Goal: Information Seeking & Learning: Compare options

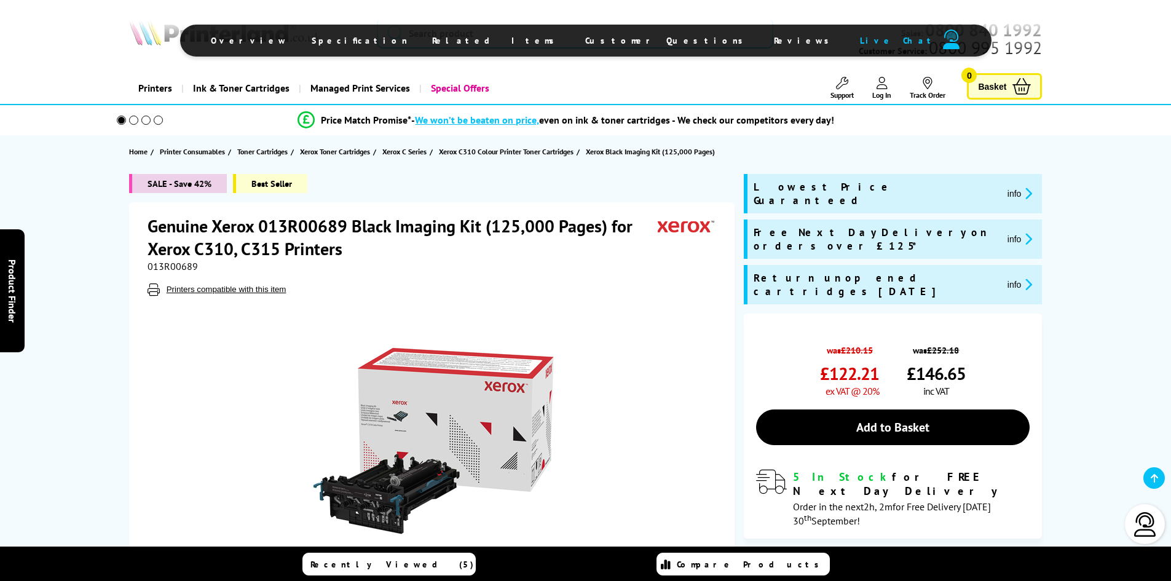
scroll to position [246, 0]
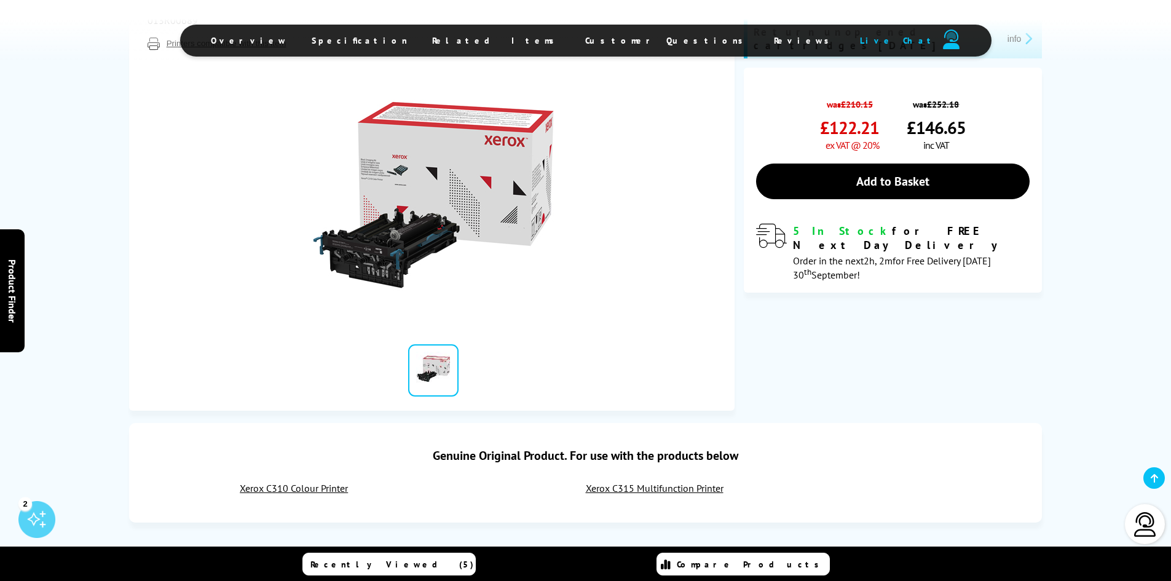
click at [408, 36] on span "Specification" at bounding box center [360, 40] width 96 height 11
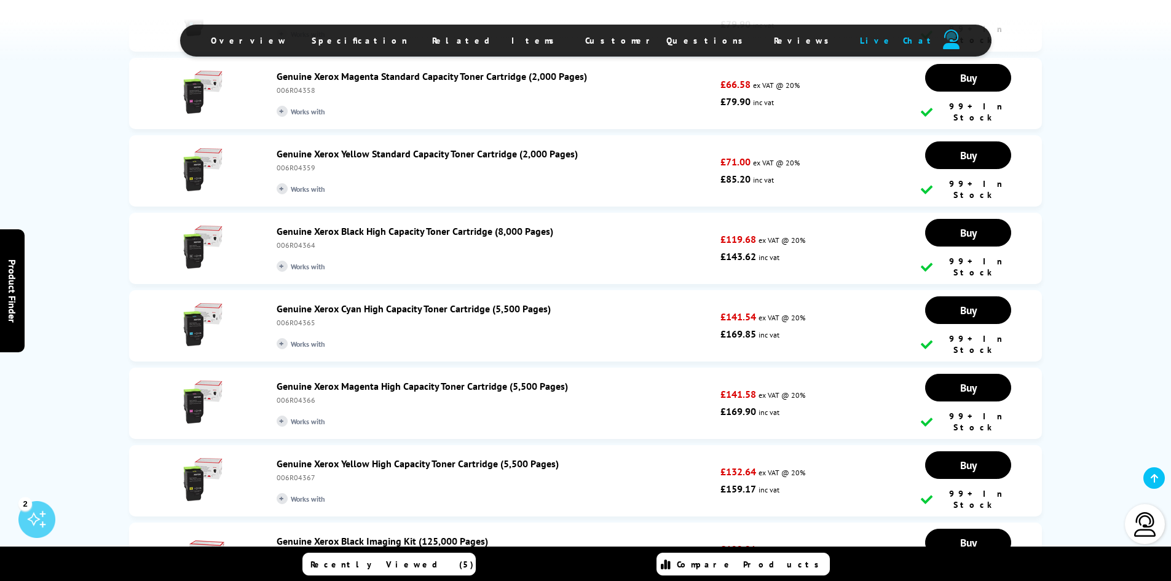
scroll to position [2138, 0]
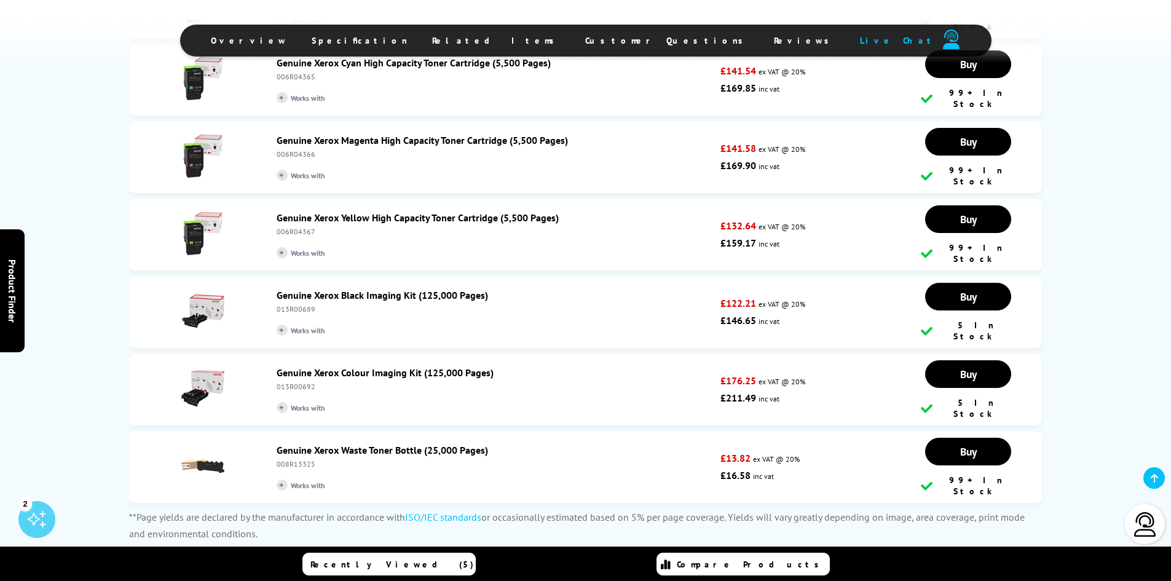
click at [353, 366] on link "Genuine Xerox Colour Imaging Kit (125,000 Pages)" at bounding box center [385, 372] width 217 height 12
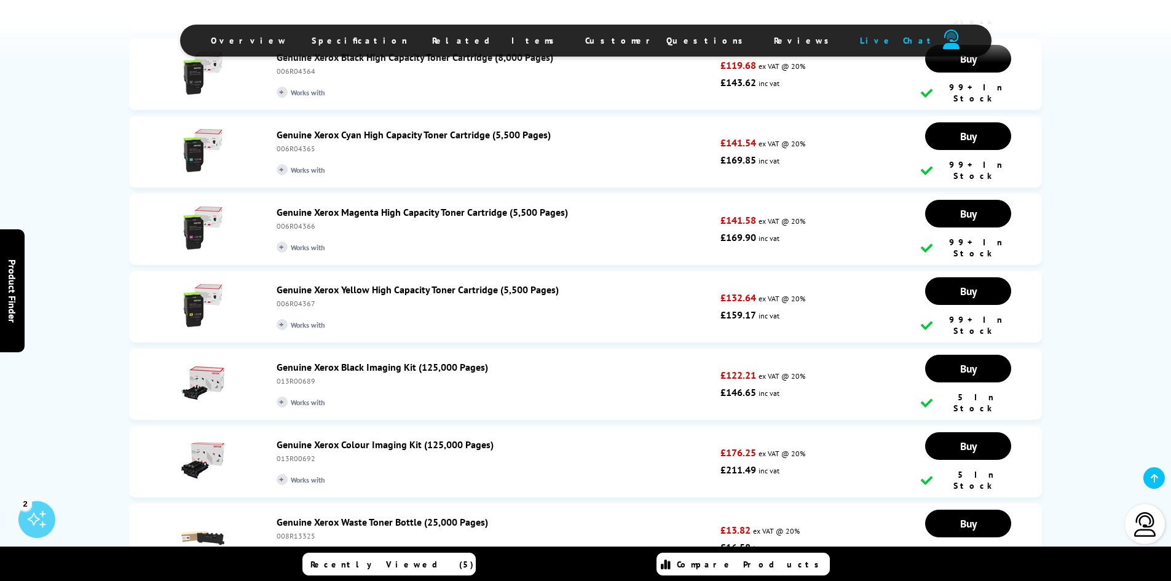
click at [353, 361] on link "Genuine Xerox Black Imaging Kit (125,000 Pages)" at bounding box center [382, 367] width 211 height 12
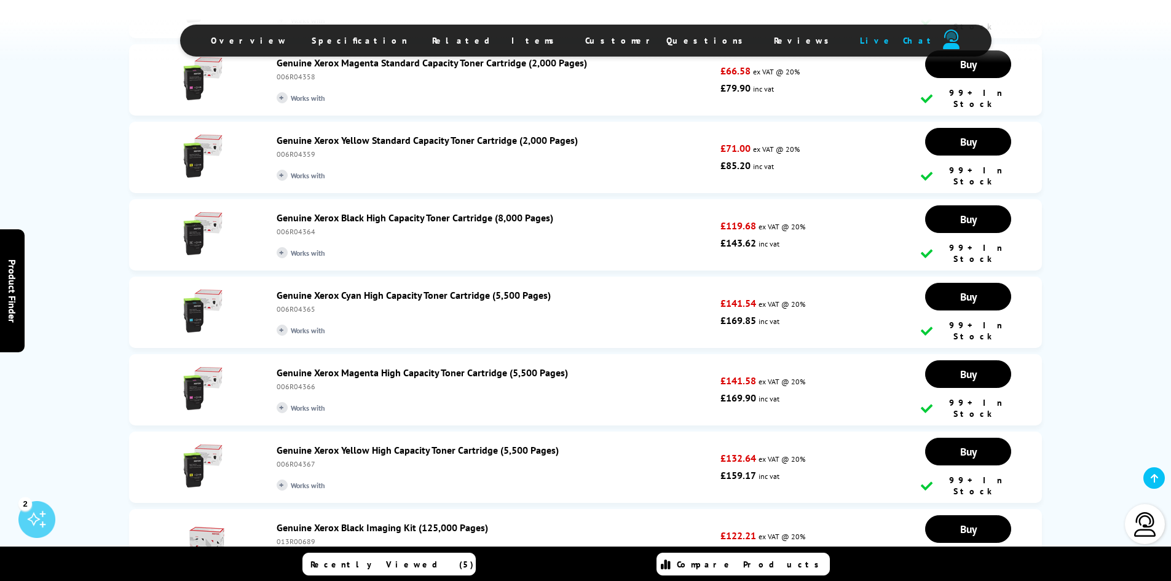
scroll to position [1967, 0]
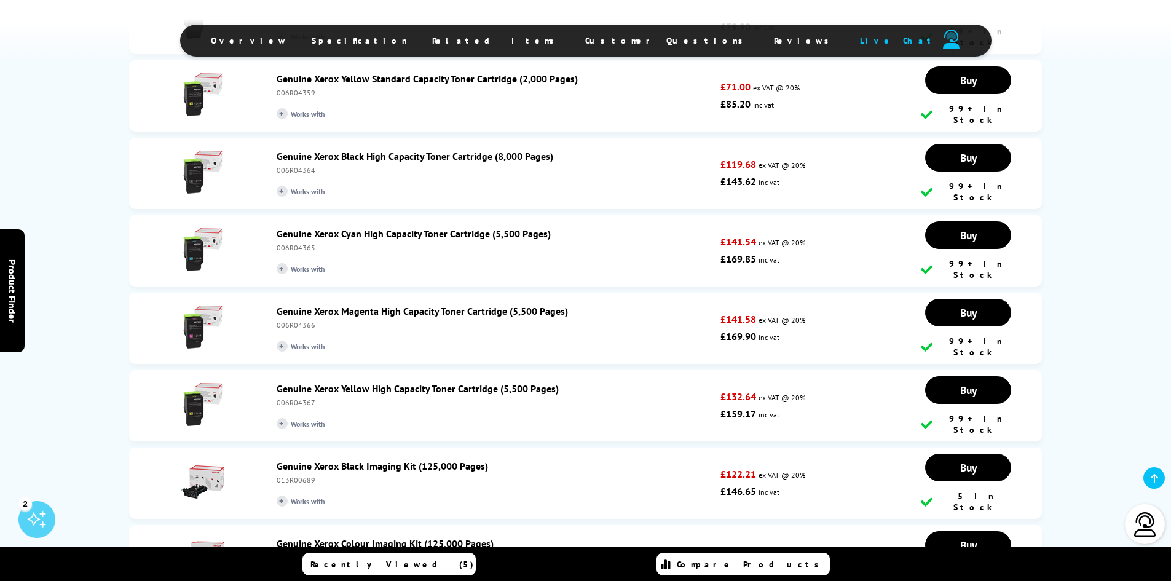
click at [384, 537] on link "Genuine Xerox Colour Imaging Kit (125,000 Pages)" at bounding box center [385, 543] width 217 height 12
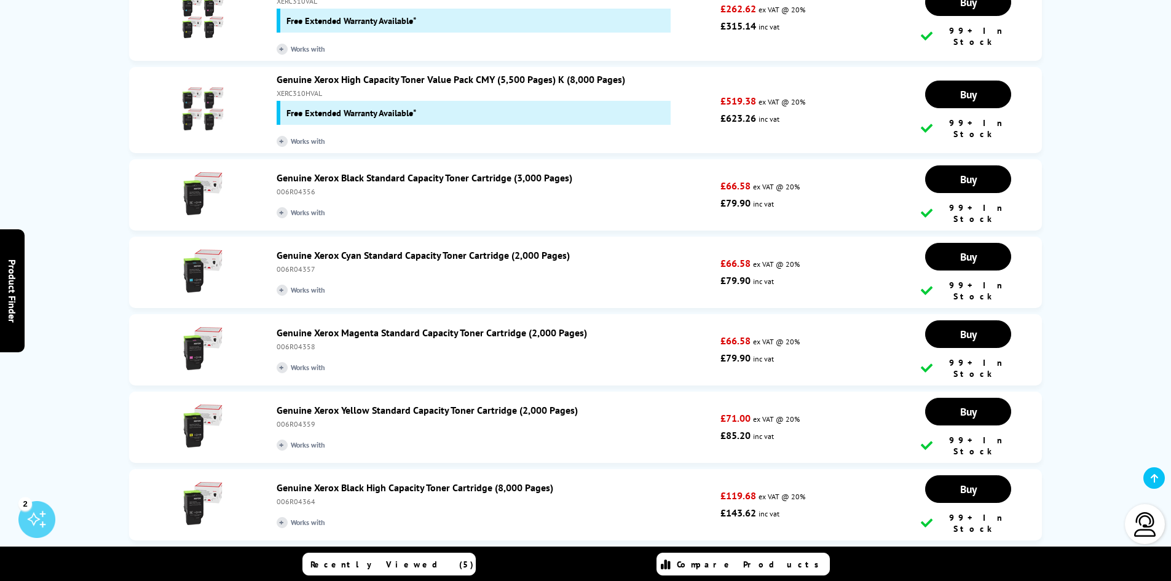
scroll to position [1106, 0]
